Goal: Find specific page/section: Find specific page/section

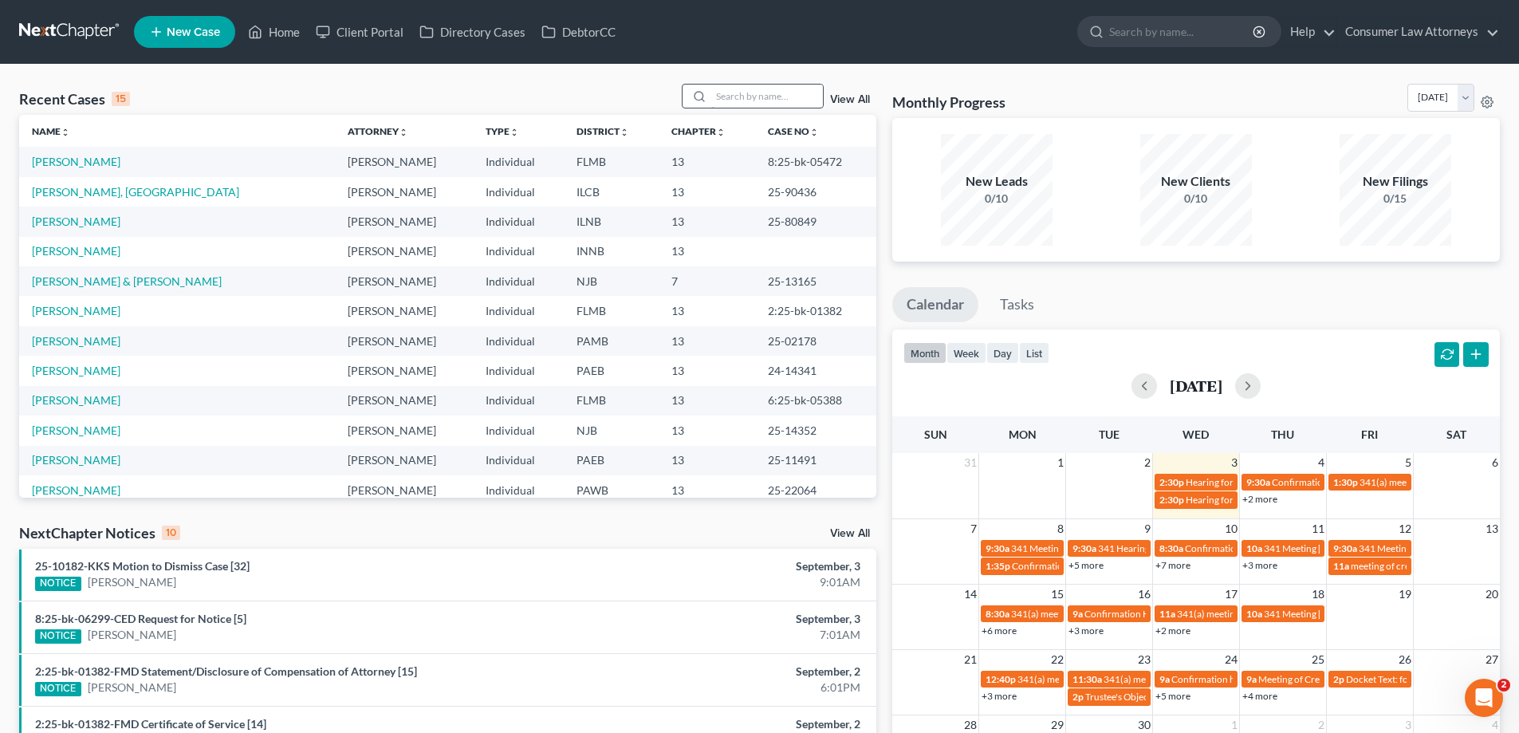
click at [739, 102] on input "search" at bounding box center [767, 96] width 112 height 23
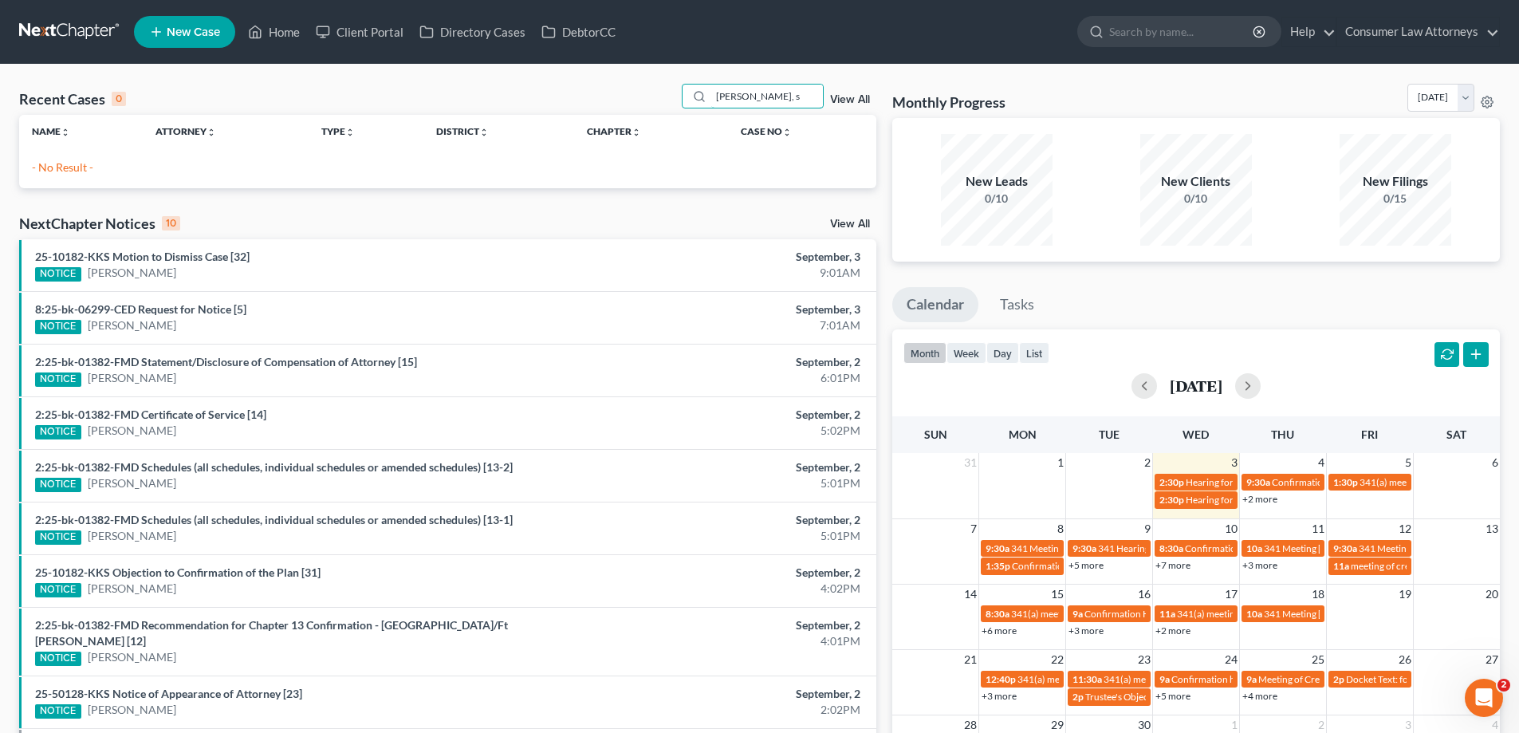
drag, startPoint x: 771, startPoint y: 93, endPoint x: 676, endPoint y: 103, distance: 95.4
click at [676, 103] on div "Recent Cases 0 [PERSON_NAME], s View All" at bounding box center [447, 99] width 857 height 31
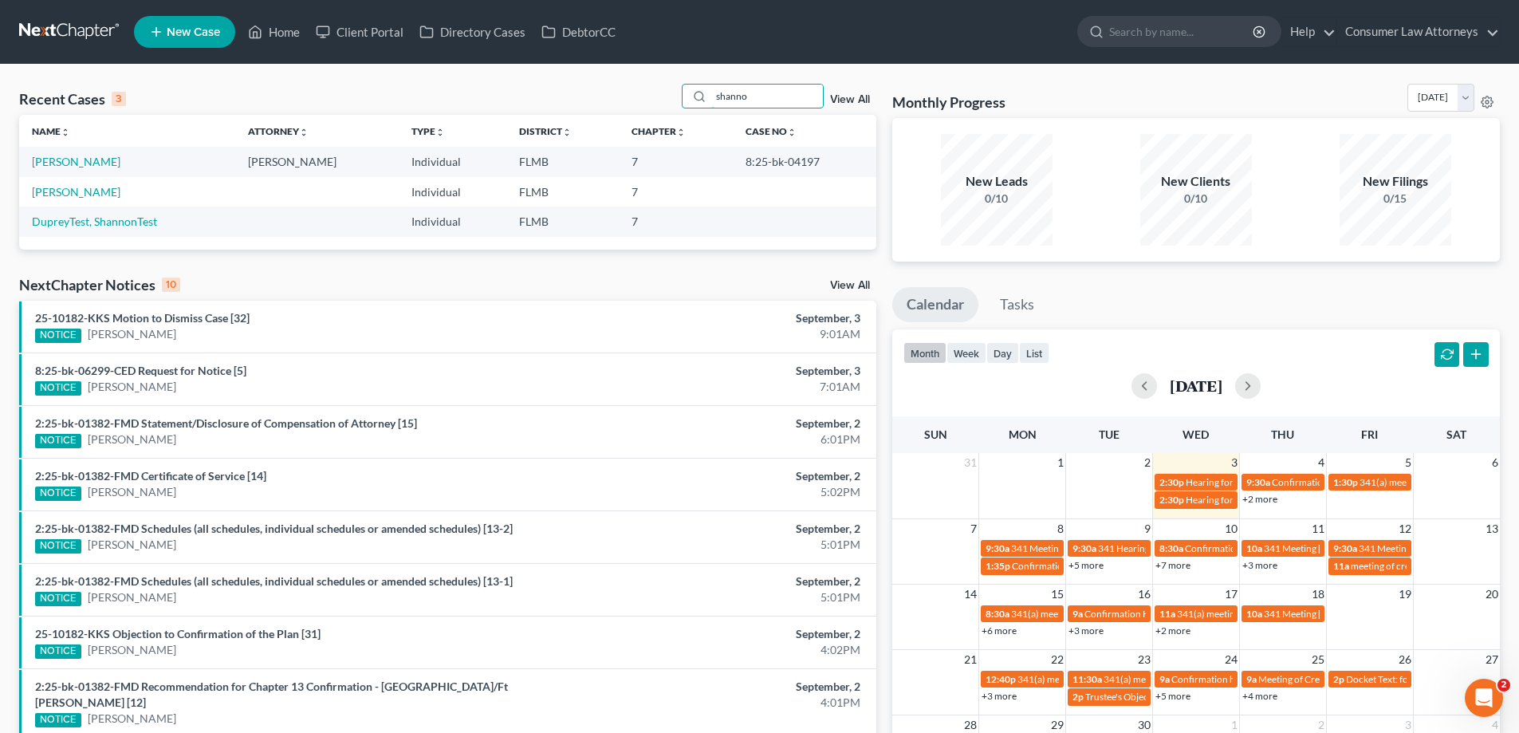
type input "shanno"
drag, startPoint x: 818, startPoint y: 161, endPoint x: 734, endPoint y: 164, distance: 84.6
click at [734, 164] on td "8:25-bk-04197" at bounding box center [804, 162] width 143 height 30
copy td "8:25-bk-04197"
click at [85, 168] on link "[PERSON_NAME]" at bounding box center [76, 162] width 89 height 14
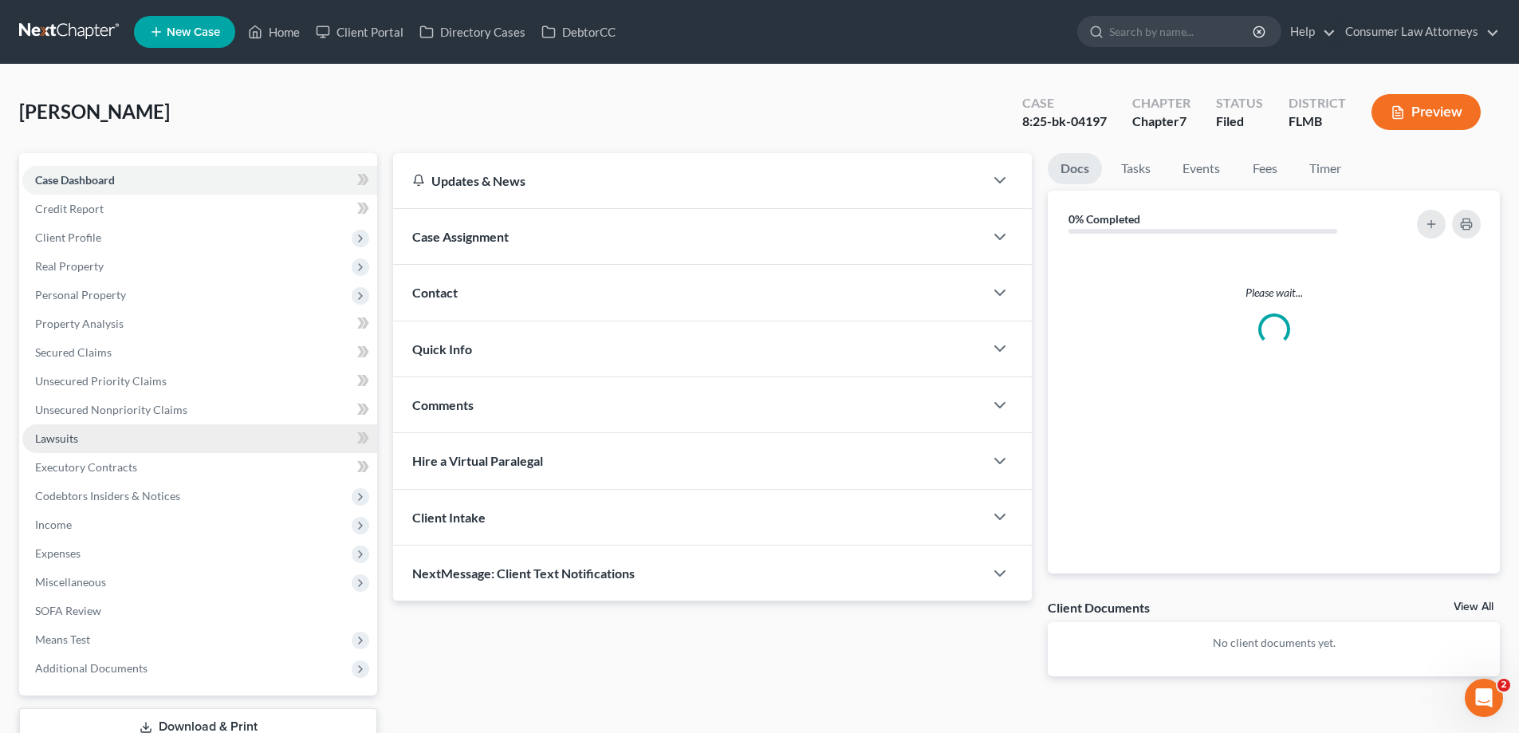
click at [64, 437] on span "Lawsuits" at bounding box center [56, 439] width 43 height 14
